Goal: Information Seeking & Learning: Learn about a topic

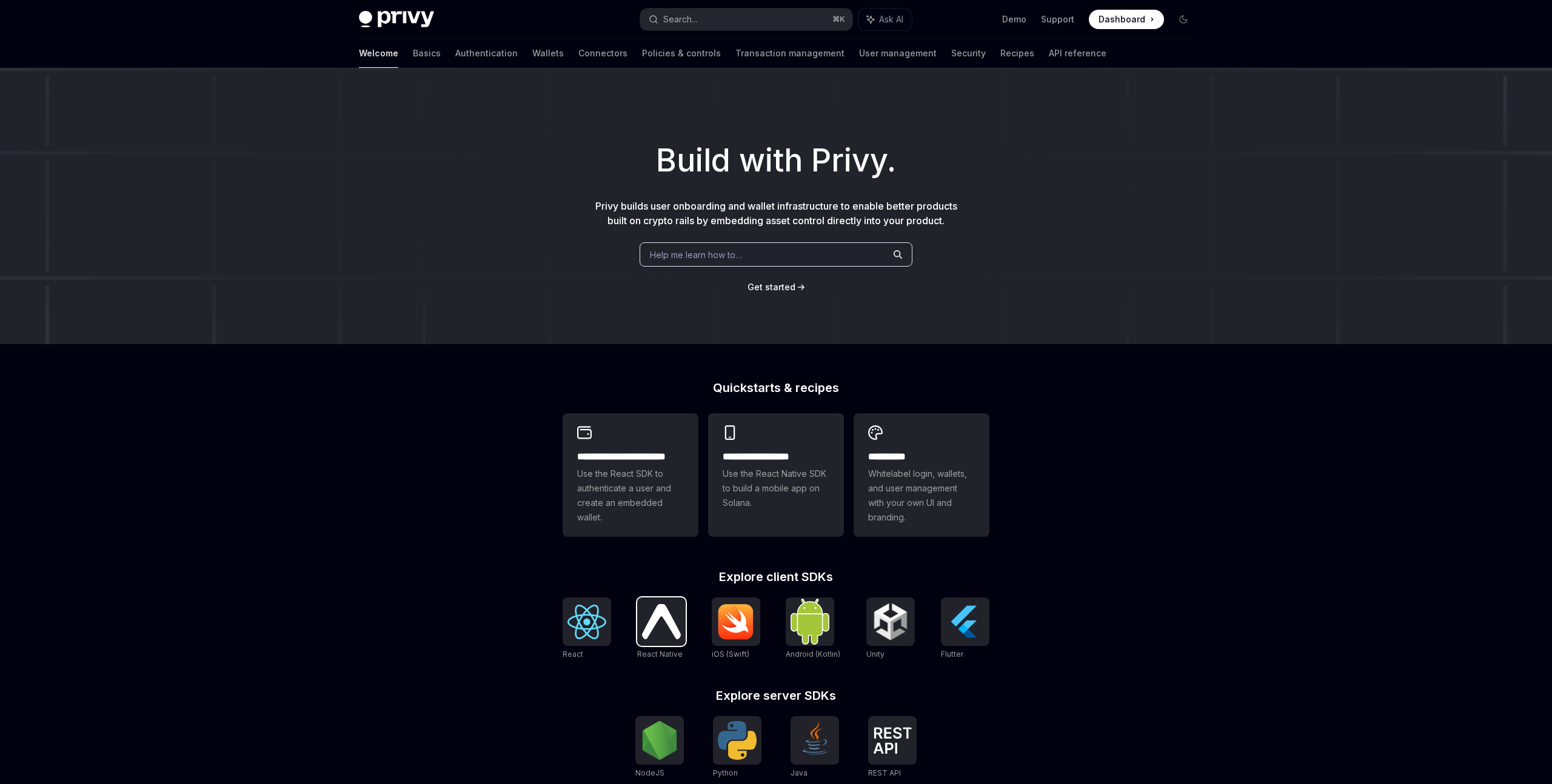
click at [648, 639] on div at bounding box center [661, 621] width 48 height 48
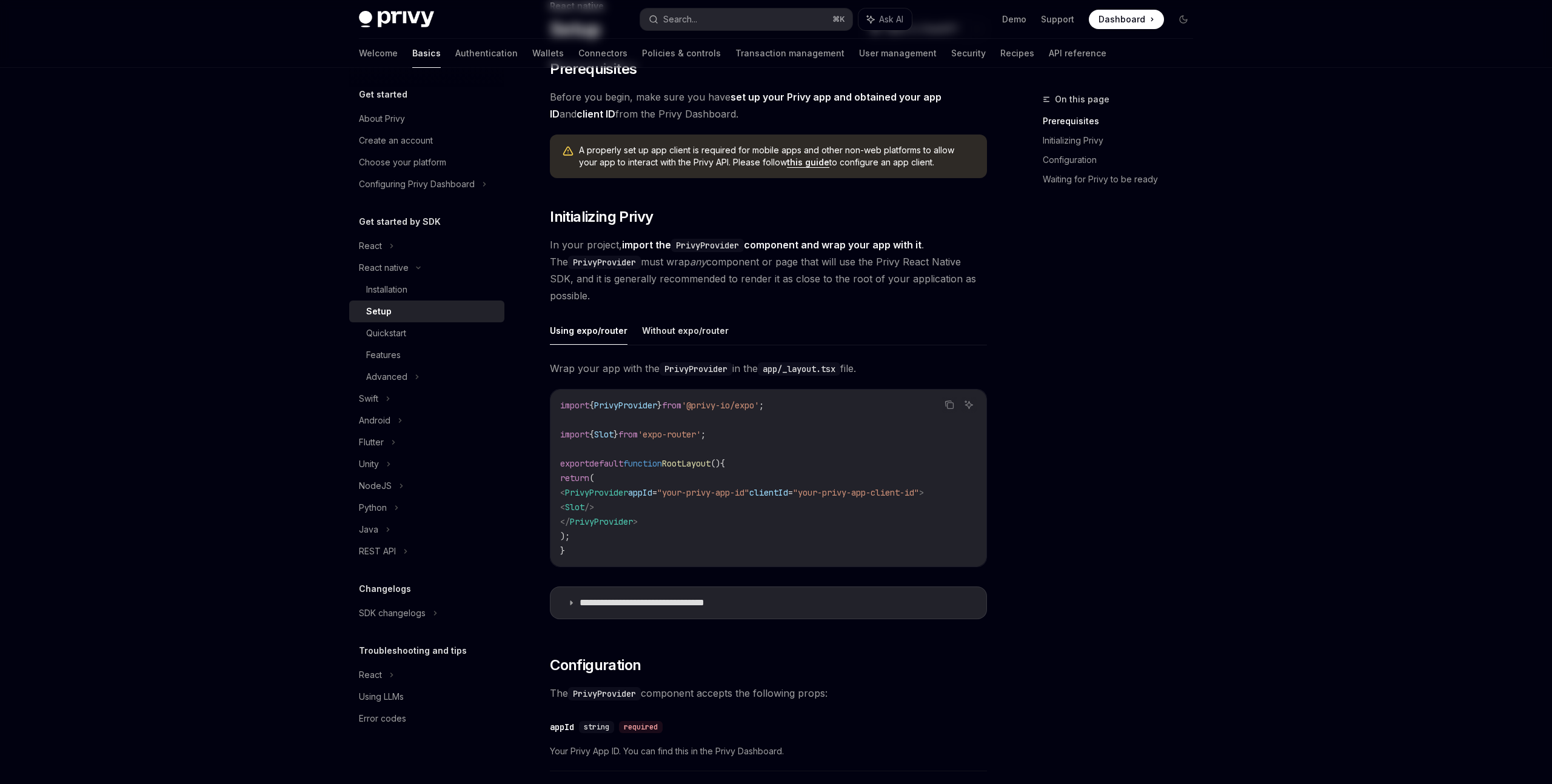
scroll to position [151, 0]
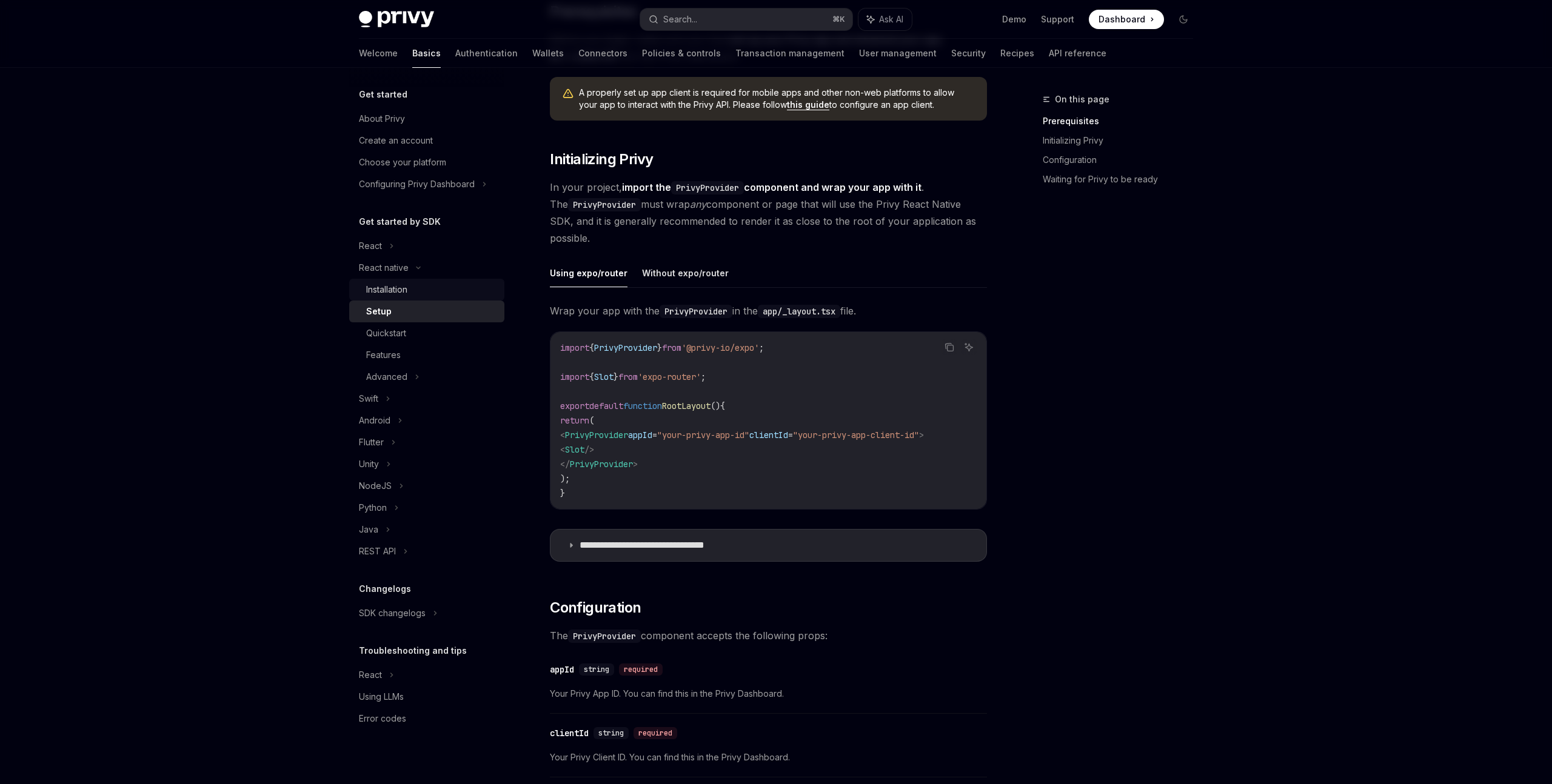
click at [455, 296] on div "Installation" at bounding box center [431, 290] width 131 height 14
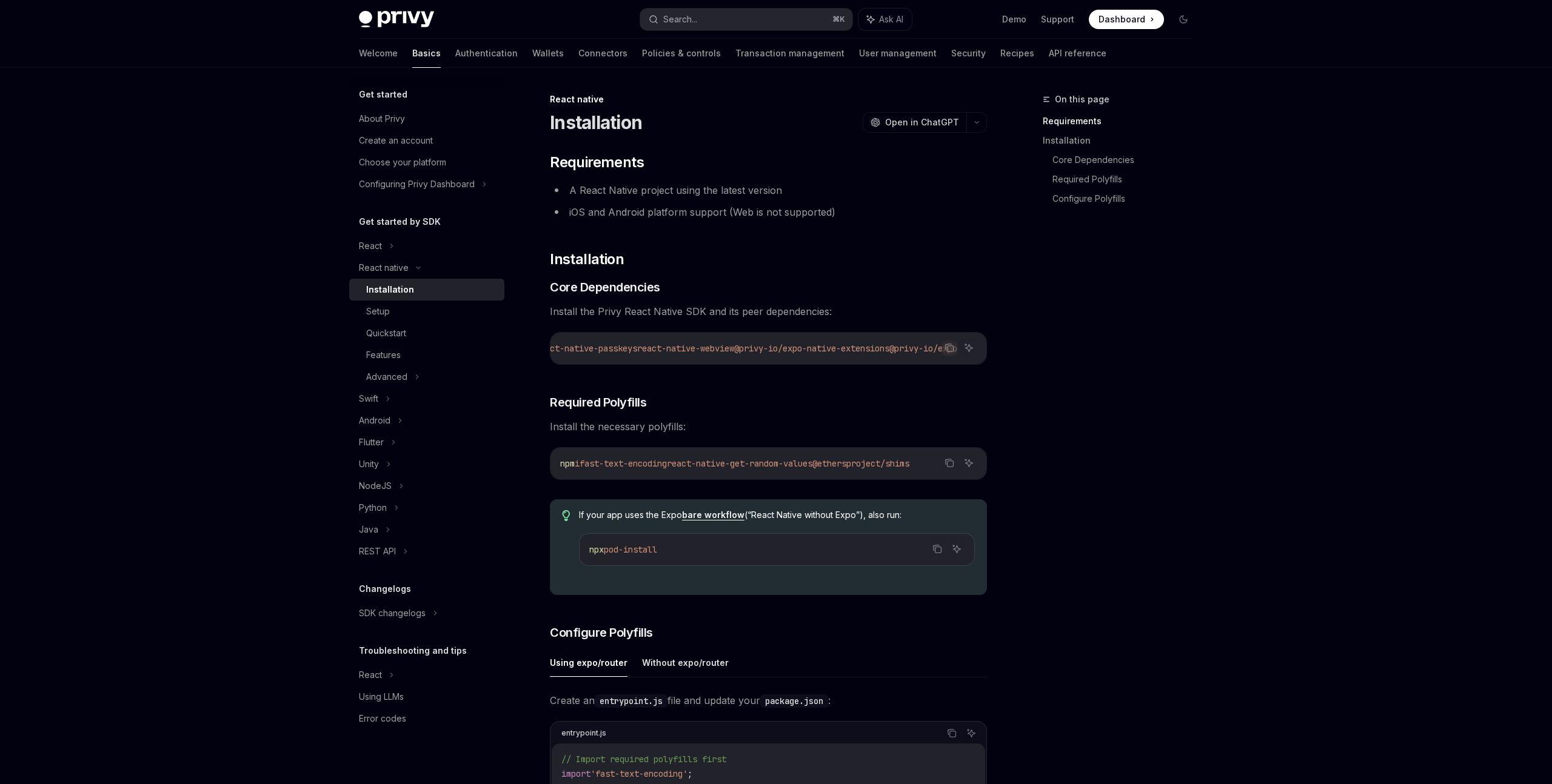
scroll to position [0, 672]
click at [1071, 406] on div "On this page Requirements Installation Core Dependencies Required Polyfills Con…" at bounding box center [1110, 437] width 184 height 692
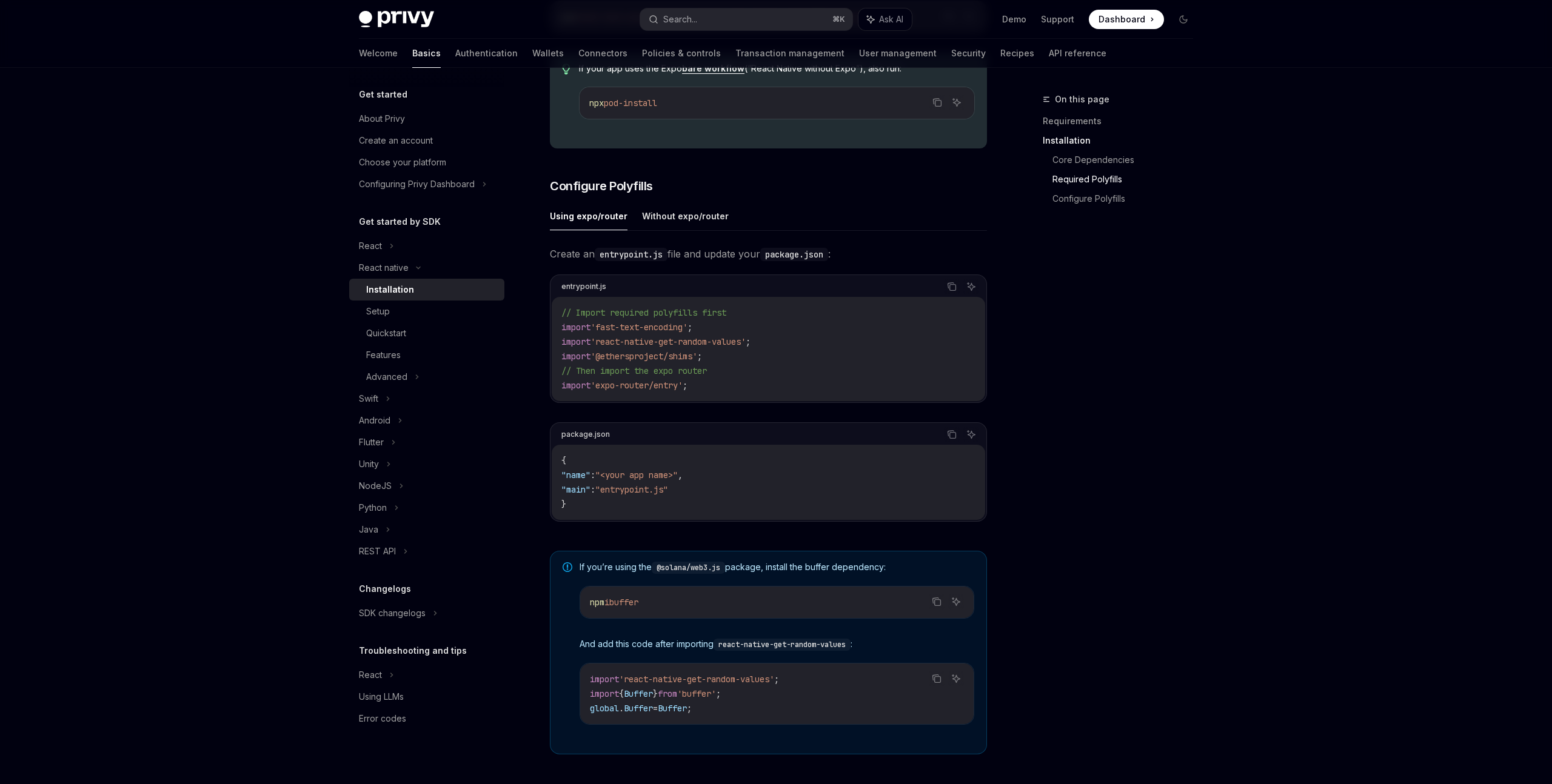
scroll to position [601, 0]
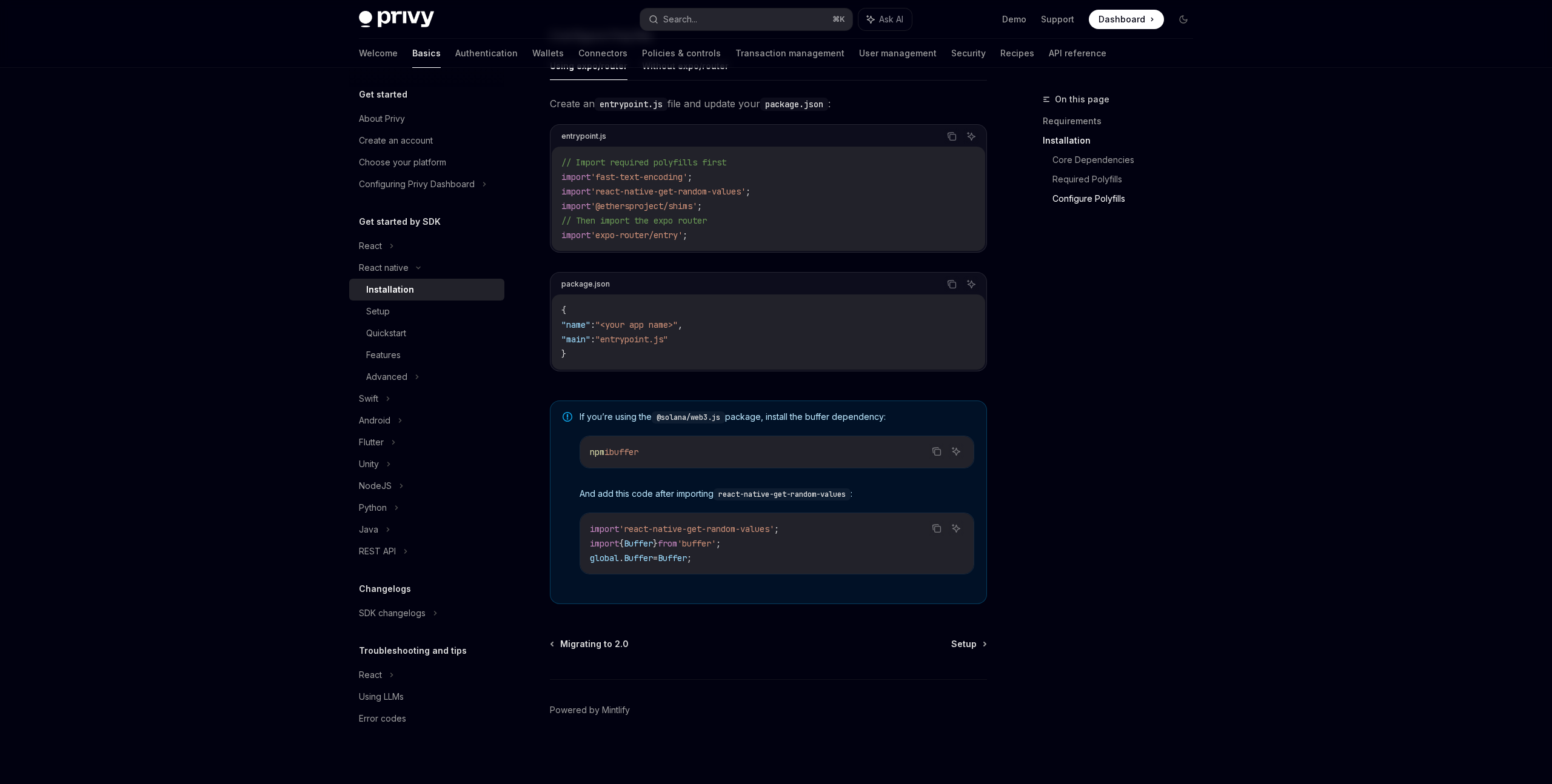
click at [1055, 423] on div "On this page Requirements Installation Core Dependencies Required Polyfills Con…" at bounding box center [1110, 437] width 184 height 692
click at [1058, 420] on div "On this page Requirements Installation Core Dependencies Required Polyfills Con…" at bounding box center [1110, 437] width 184 height 692
click at [954, 642] on span "Setup" at bounding box center [964, 643] width 25 height 12
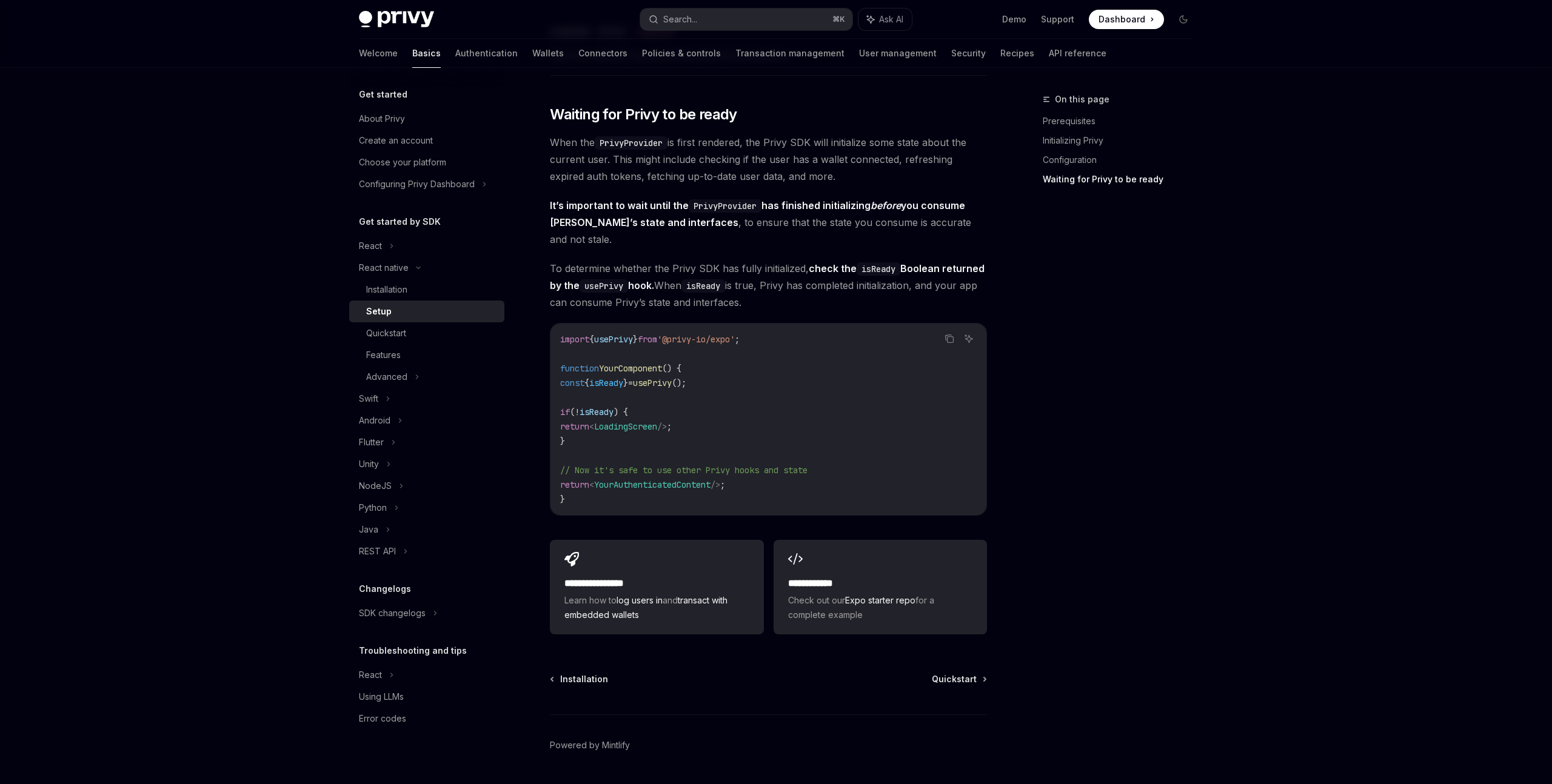
scroll to position [876, 0]
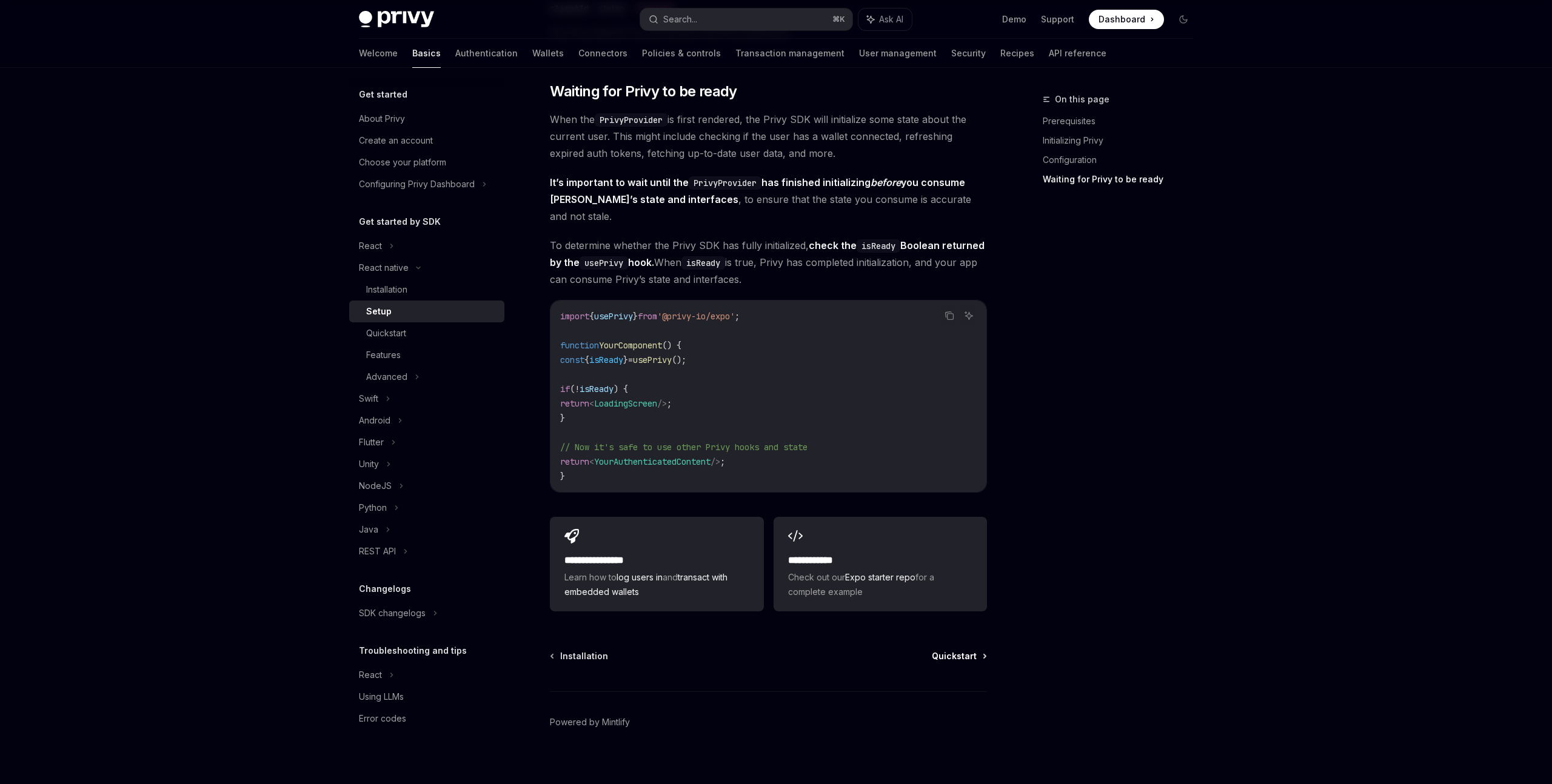
click at [970, 650] on span "Quickstart" at bounding box center [954, 656] width 45 height 12
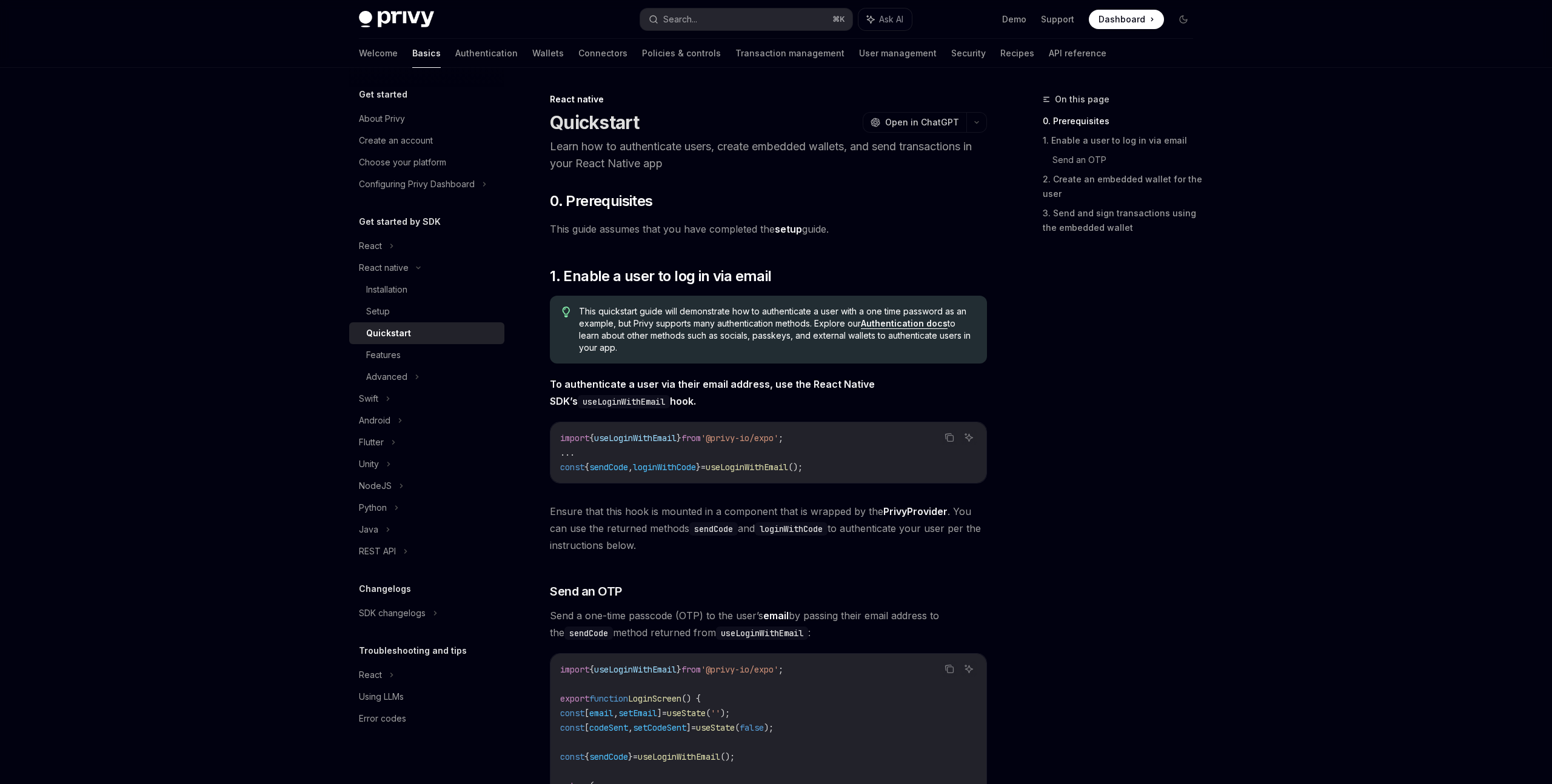
drag, startPoint x: 1190, startPoint y: 608, endPoint x: 1181, endPoint y: 615, distance: 11.4
click at [1190, 608] on div "On this page 0. Prerequisites 1. Enable a user to log in via email Send an OTP …" at bounding box center [1110, 437] width 184 height 692
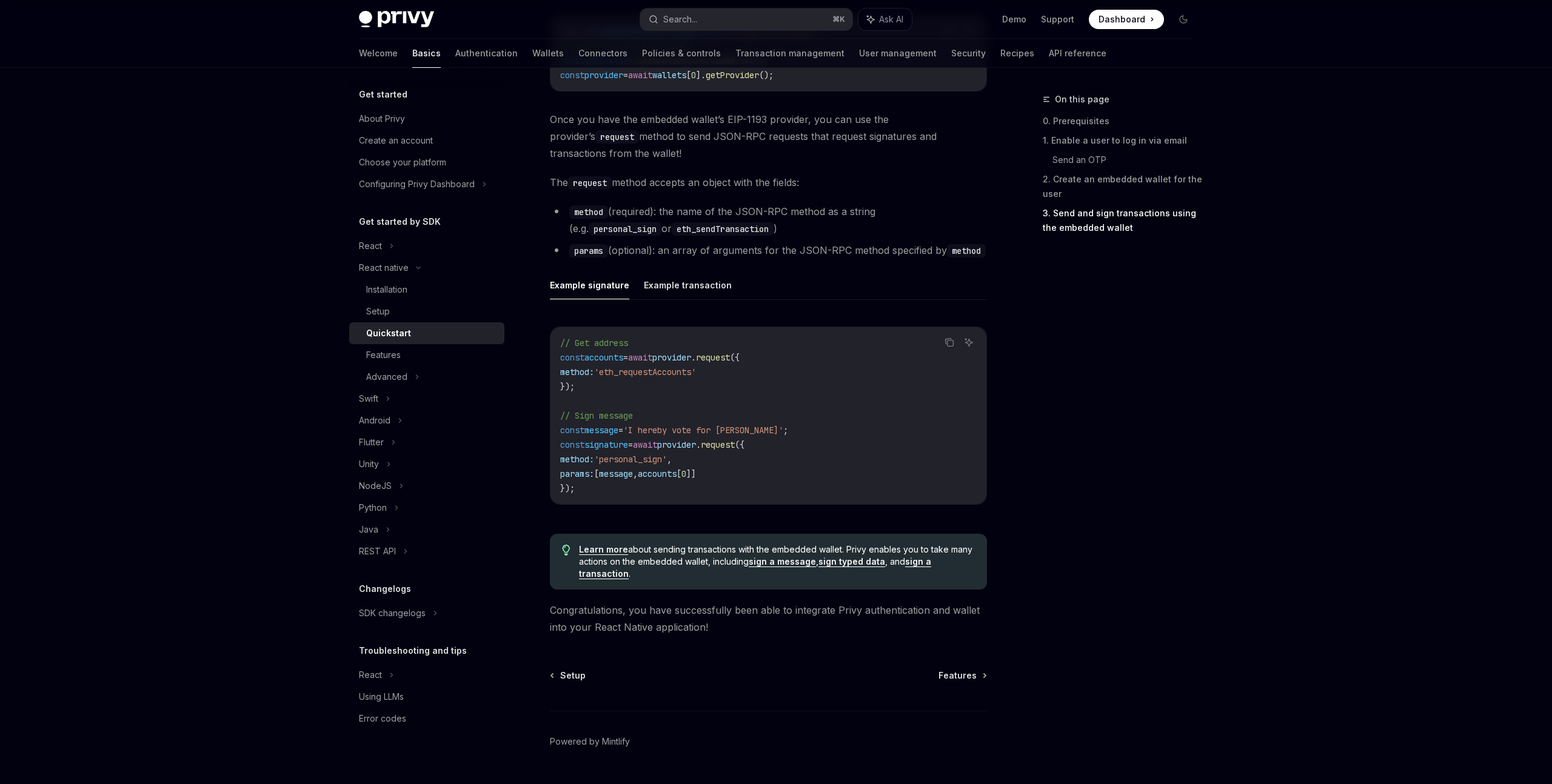
scroll to position [1583, 0]
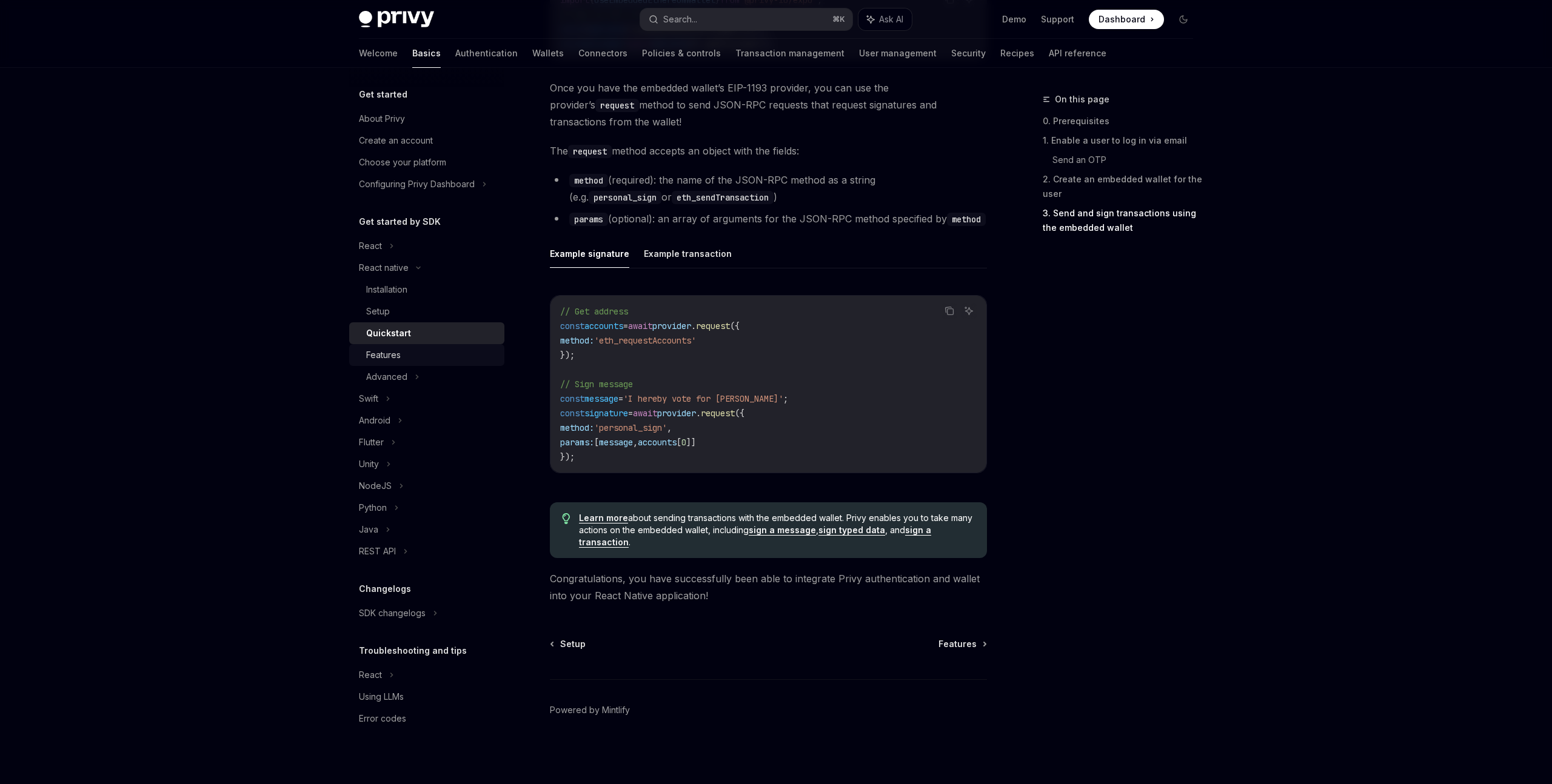
click at [402, 354] on div "Features" at bounding box center [431, 355] width 131 height 14
type textarea "*"
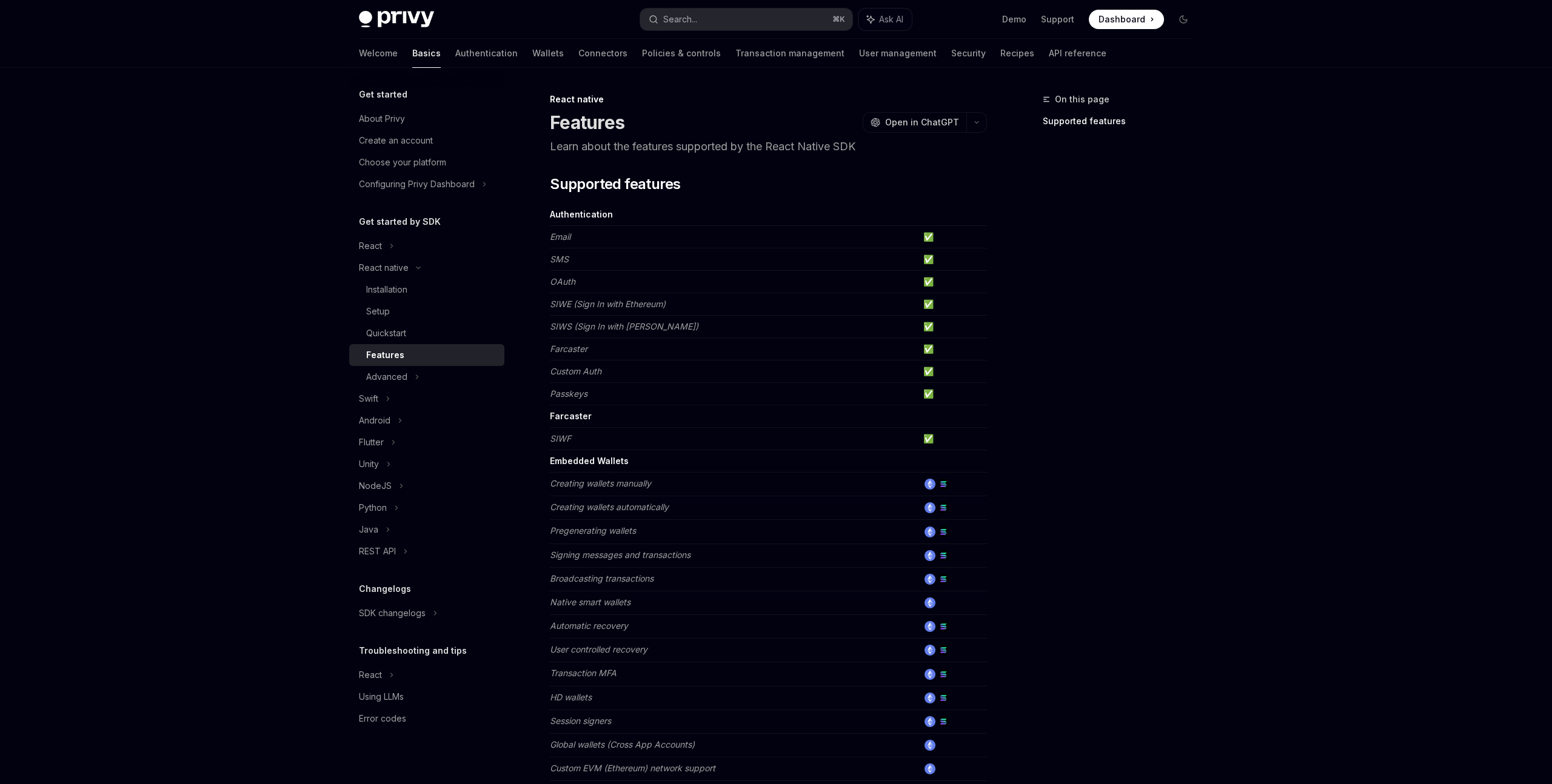
click at [1126, 361] on div "On this page Supported features" at bounding box center [1110, 437] width 184 height 692
